Goal: Check status

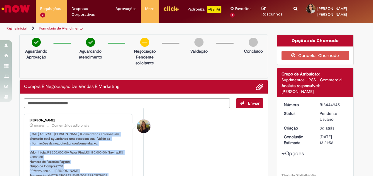
scroll to position [59, 0]
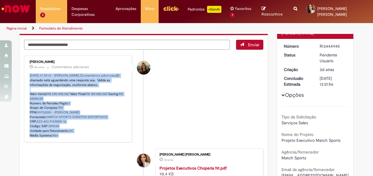
click at [123, 100] on p "[DATE] 17:39:13 - [PERSON_NAME] (Comentários adicionais) O chamado está aguarda…" at bounding box center [79, 106] width 98 height 64
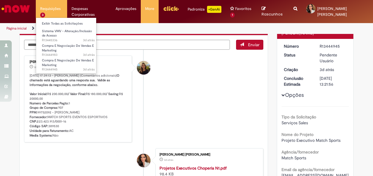
click at [61, 13] on li "Requisições 3 Exibir Todas as Solicitações Sistema VMV - Alteração/Inclusão de …" at bounding box center [51, 9] width 31 height 18
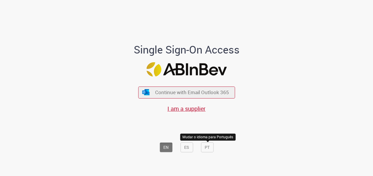
click at [207, 148] on button "PT" at bounding box center [207, 148] width 13 height 10
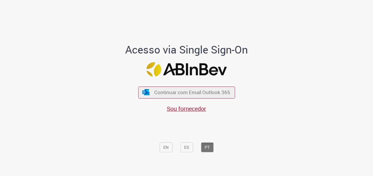
click at [213, 103] on div "Continuar com Email Outlook 365 Sou fornecedor" at bounding box center [186, 96] width 97 height 33
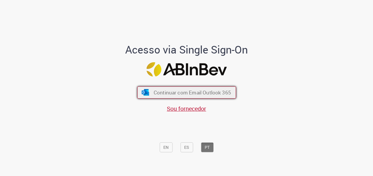
click at [216, 94] on span "Continuar com Email Outlook 365" at bounding box center [191, 92] width 77 height 7
